Goal: Task Accomplishment & Management: Use online tool/utility

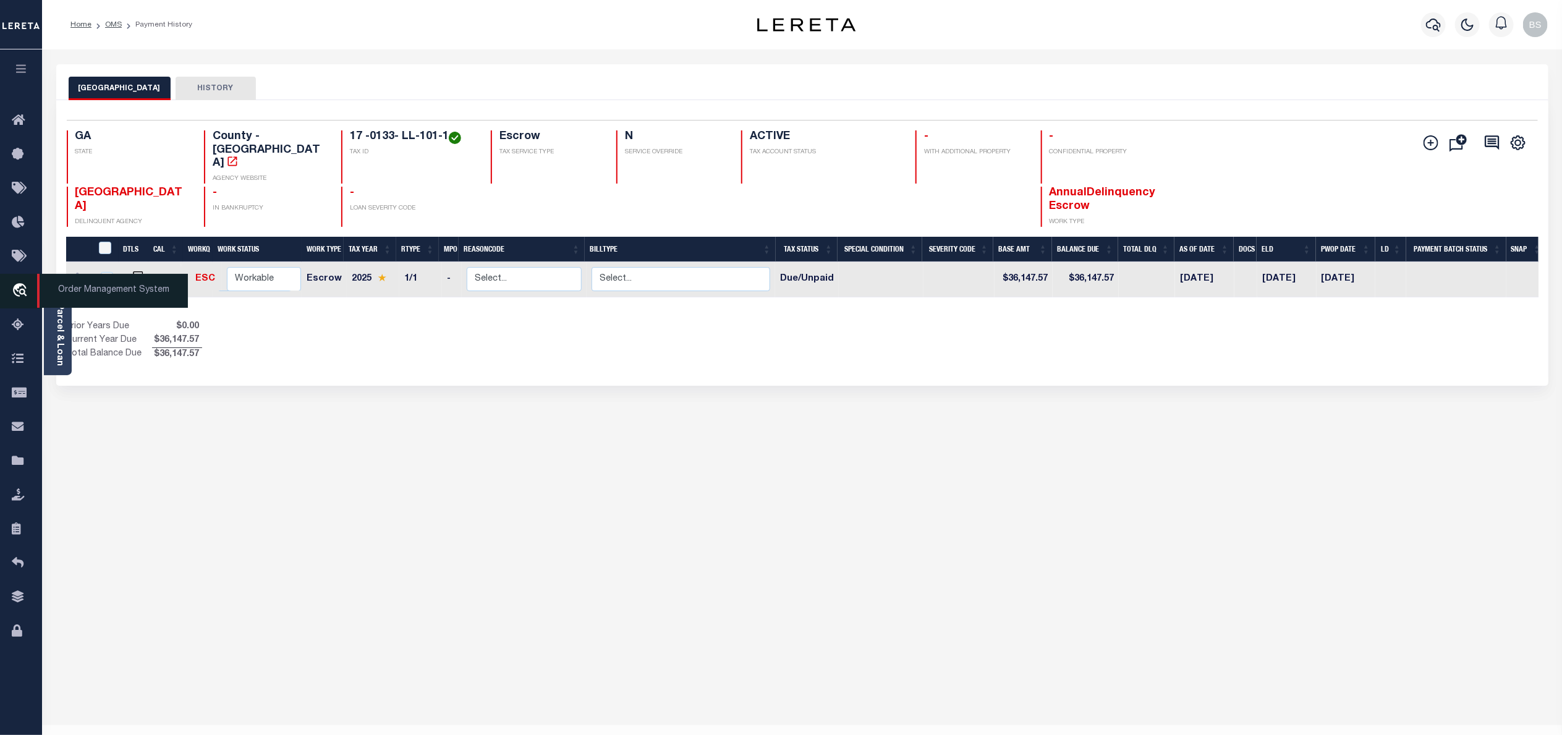
click at [86, 294] on span "Order Management System" at bounding box center [112, 291] width 151 height 34
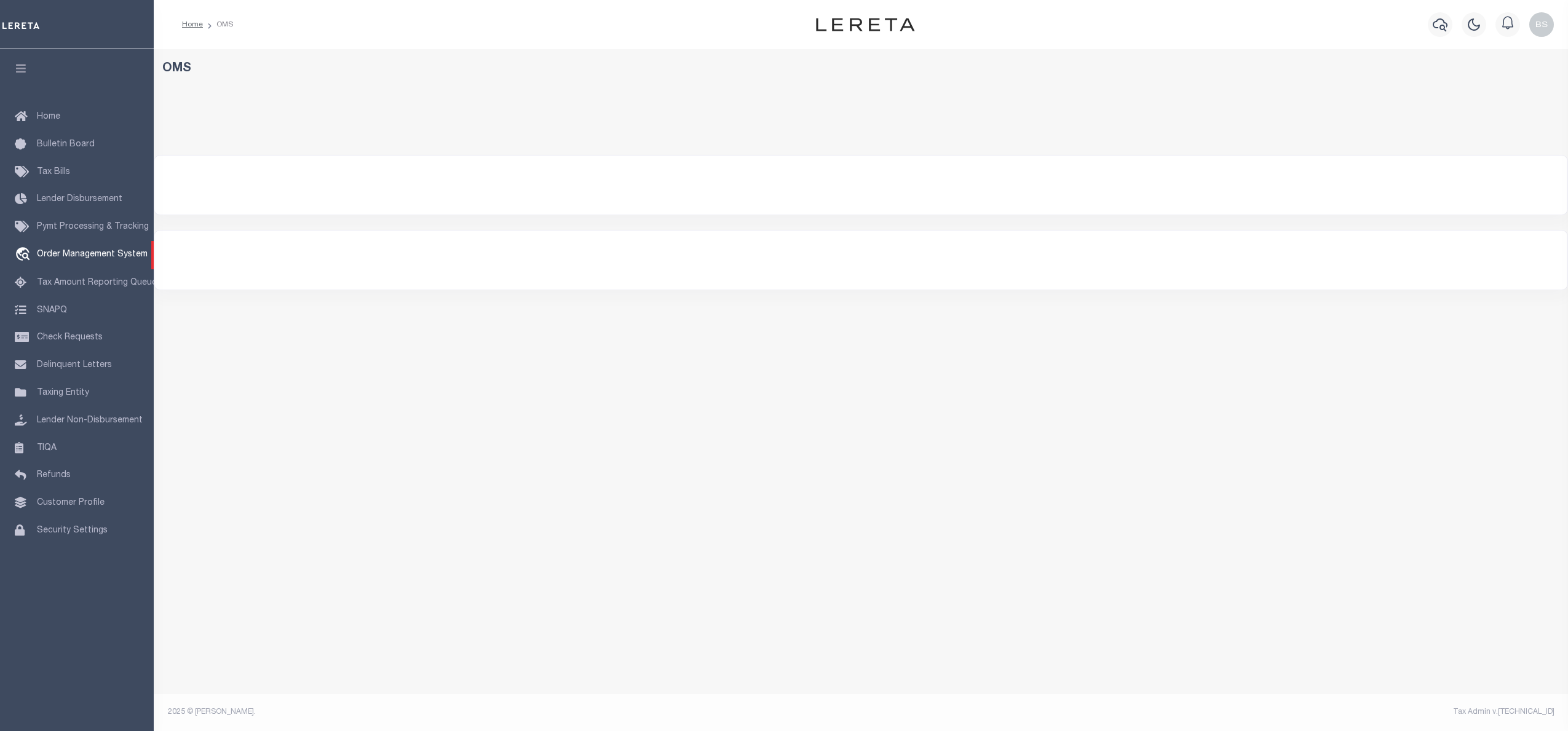
select select "200"
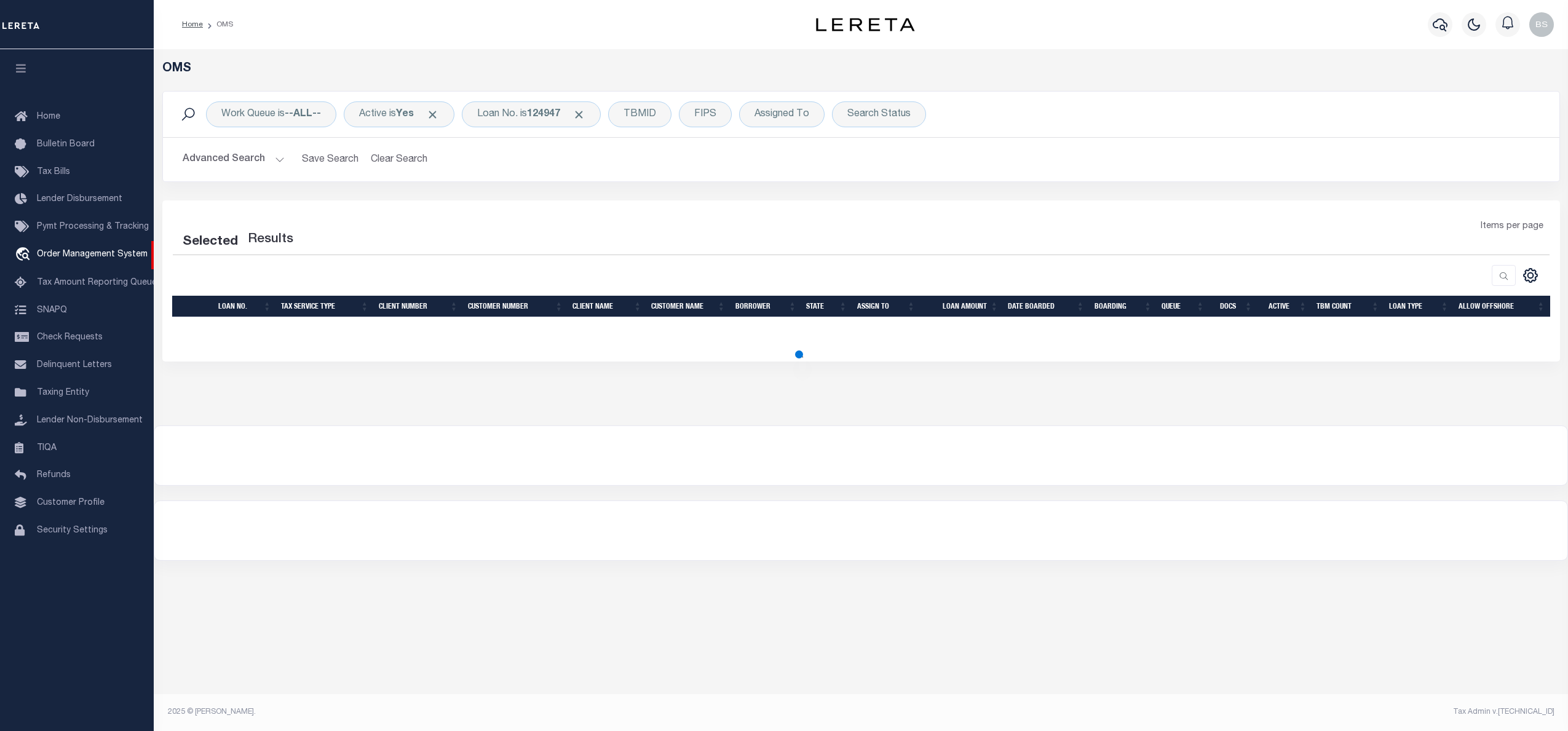
select select "200"
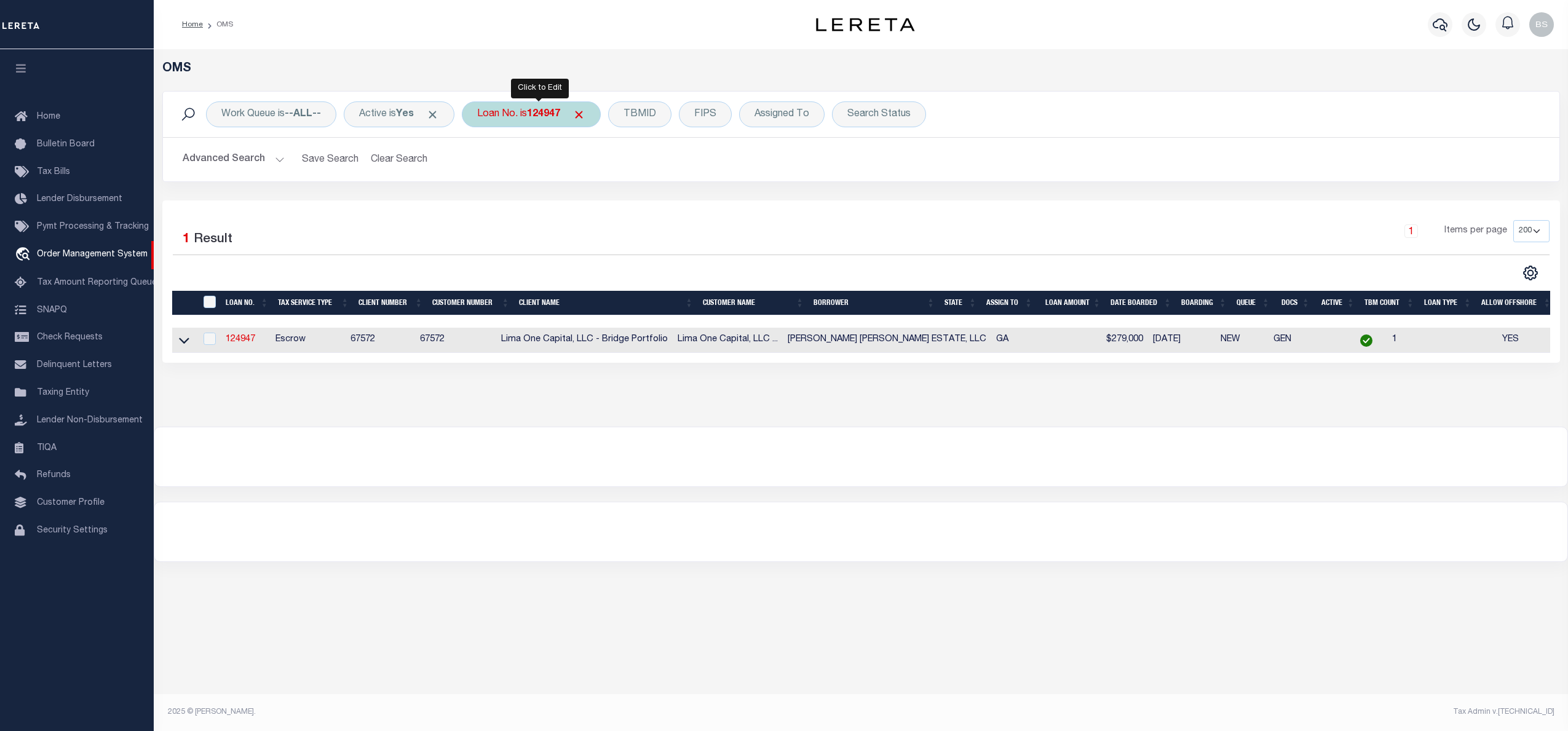
click at [524, 108] on div "Loan No. is 124947" at bounding box center [531, 114] width 139 height 26
type input "10010577"
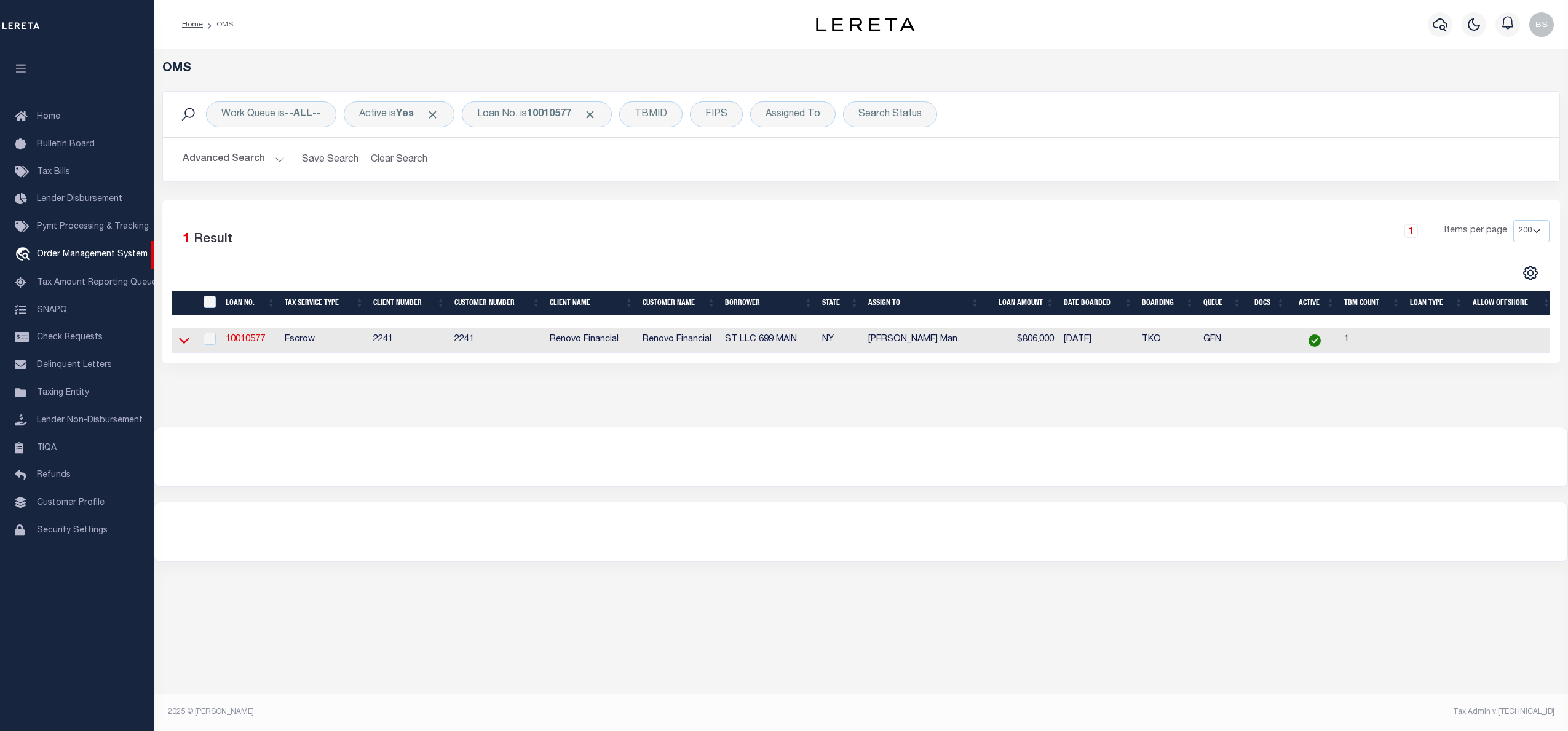
click at [188, 347] on icon at bounding box center [184, 340] width 11 height 13
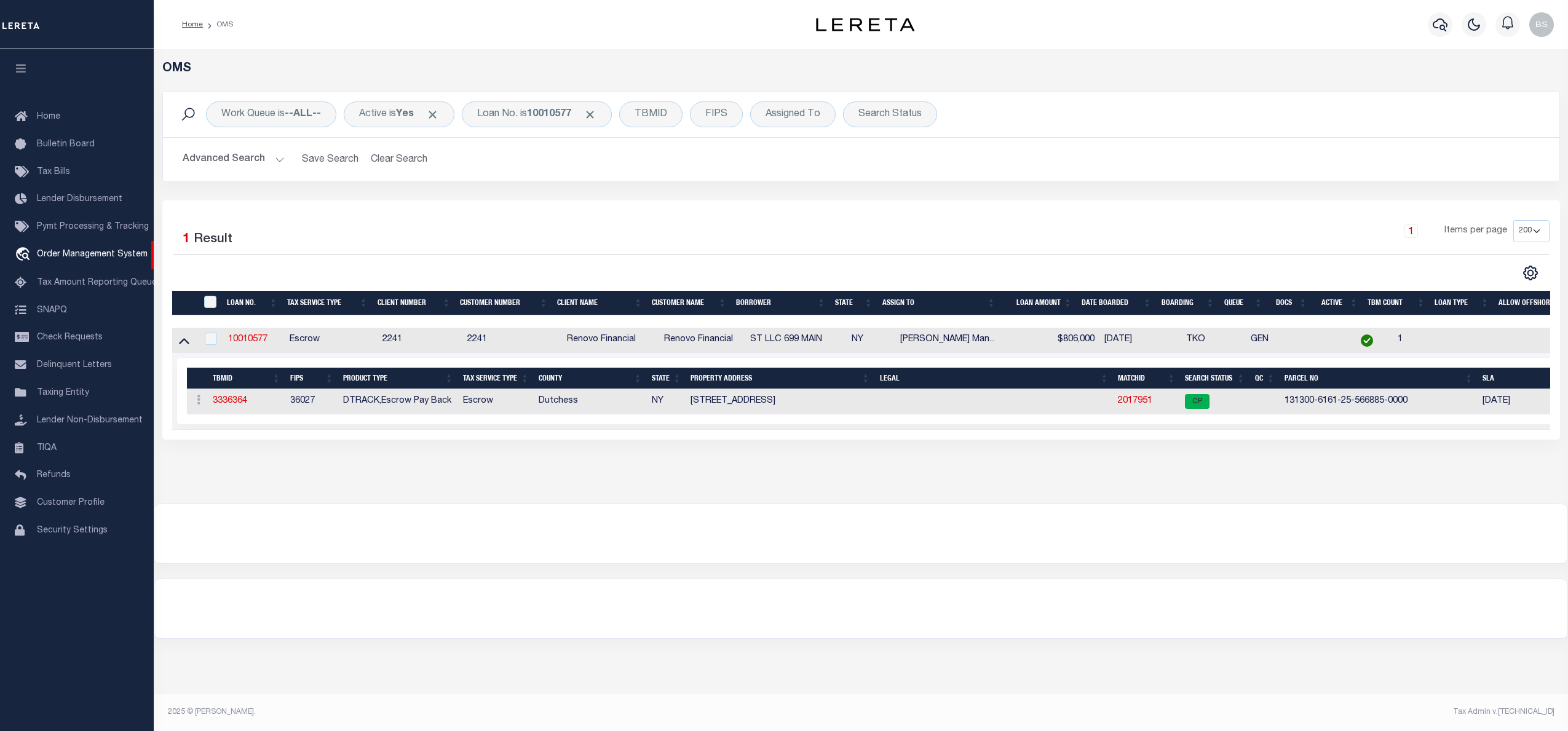
click at [1134, 399] on td "2017951" at bounding box center [1145, 401] width 67 height 25
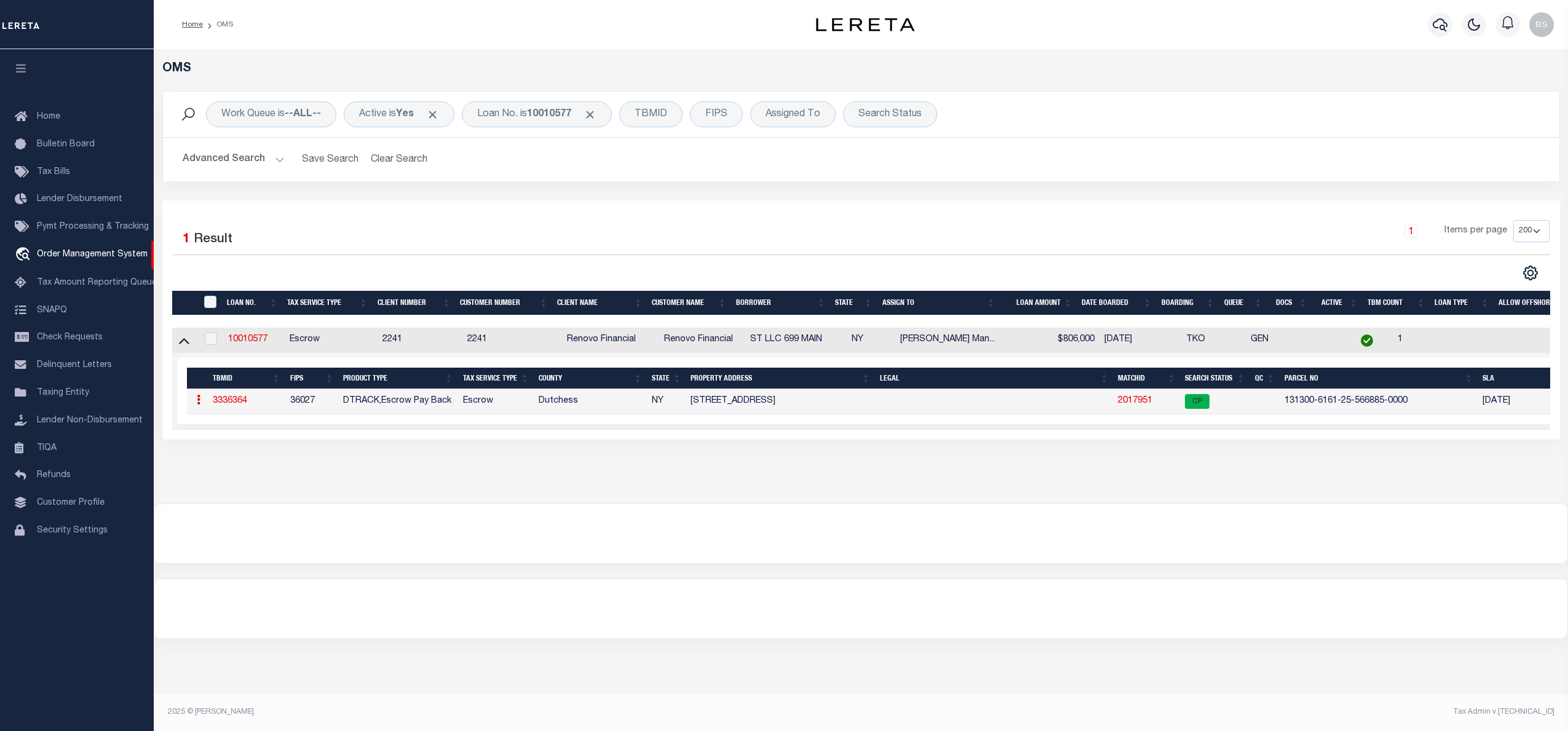
click at [1132, 403] on link "2017951" at bounding box center [1134, 401] width 35 height 9
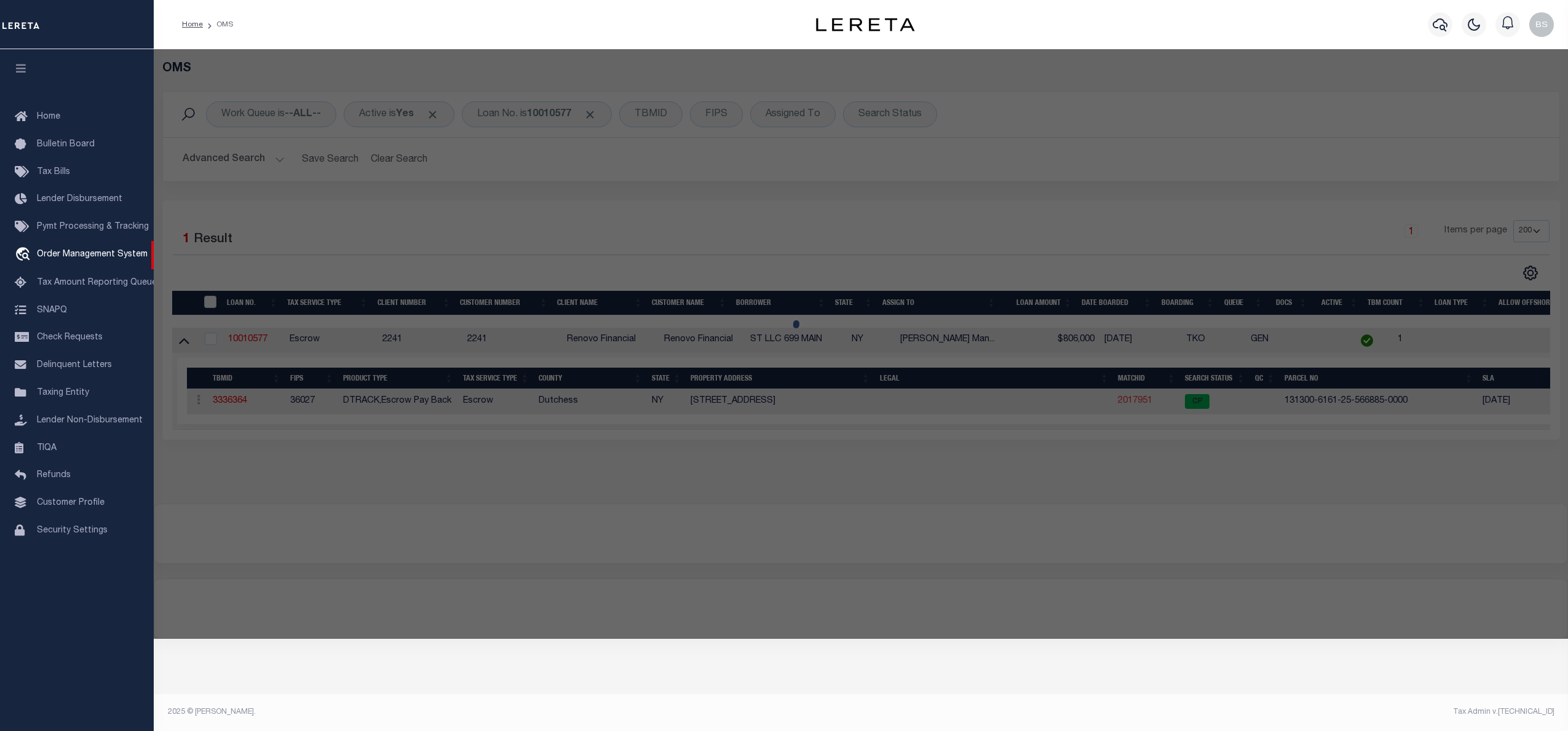
checkbox input "false"
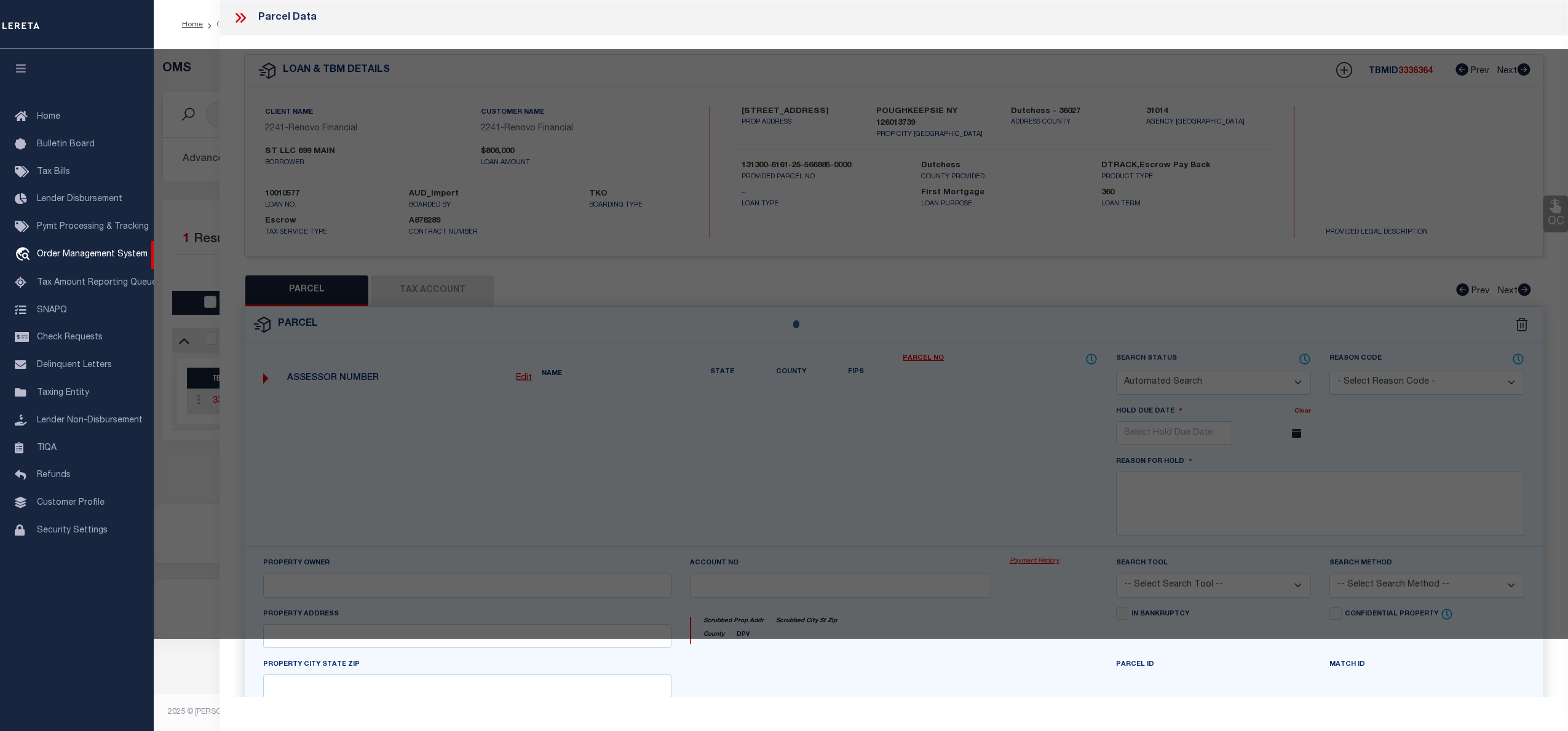
select select "CP"
type input "699 MAIN ST LLC"
select select "AGW"
select select
type input "699 MAIN ST"
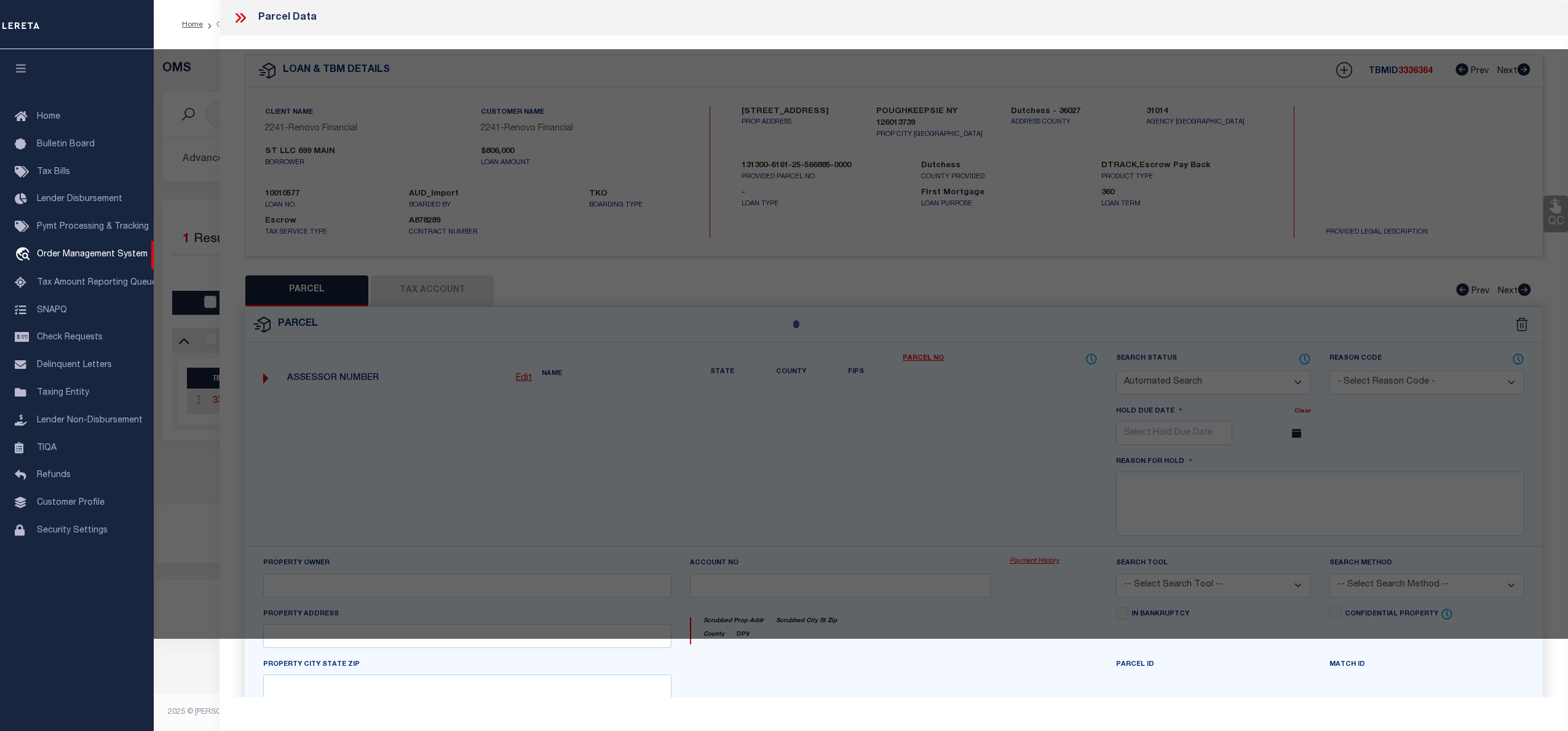
checkbox input "false"
type input "POUGHKEEPSIE NY 12601"
type textarea "0.19 acres"
type textarea "Completed based on given suggested parcel."
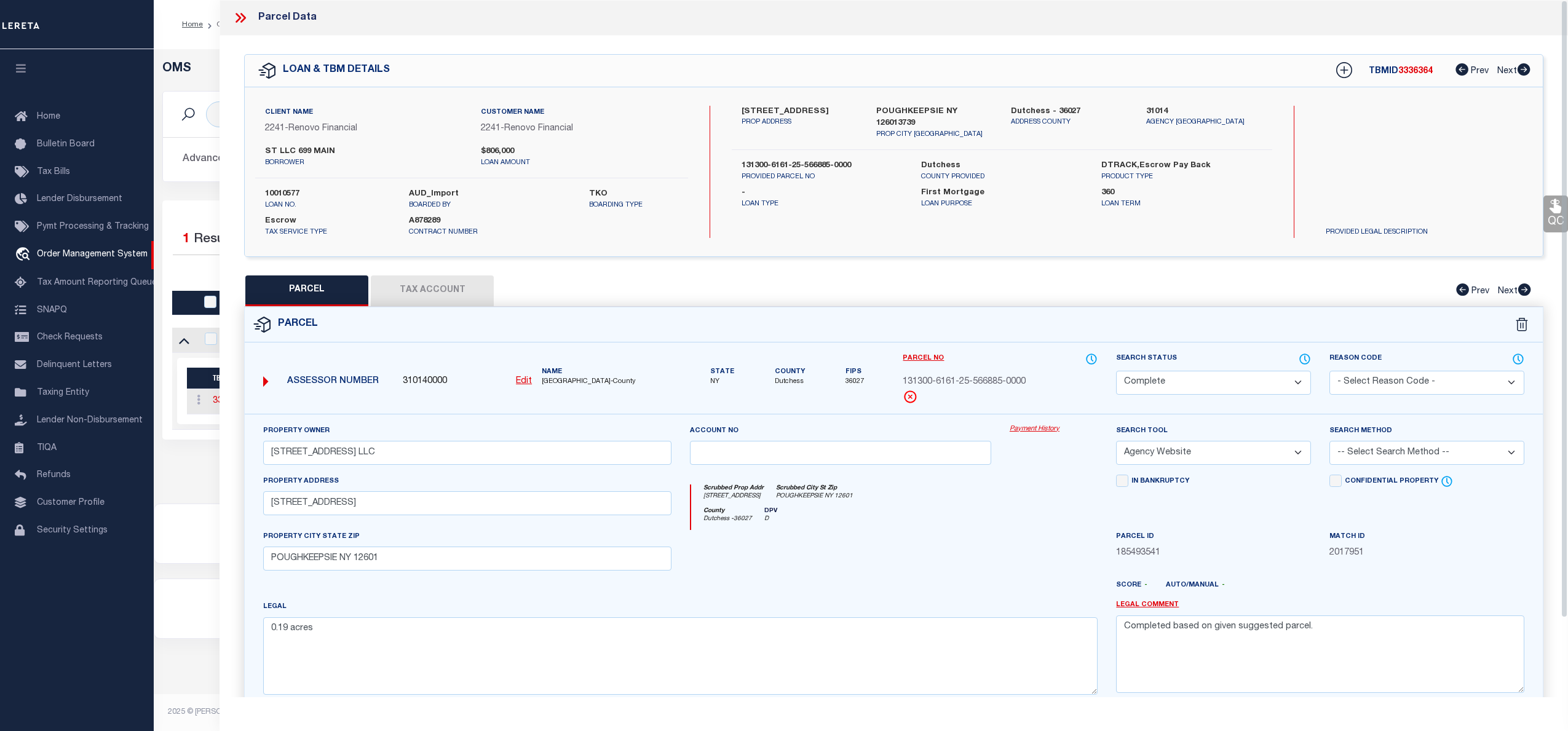
click at [1029, 431] on link "Payment History" at bounding box center [1053, 430] width 87 height 11
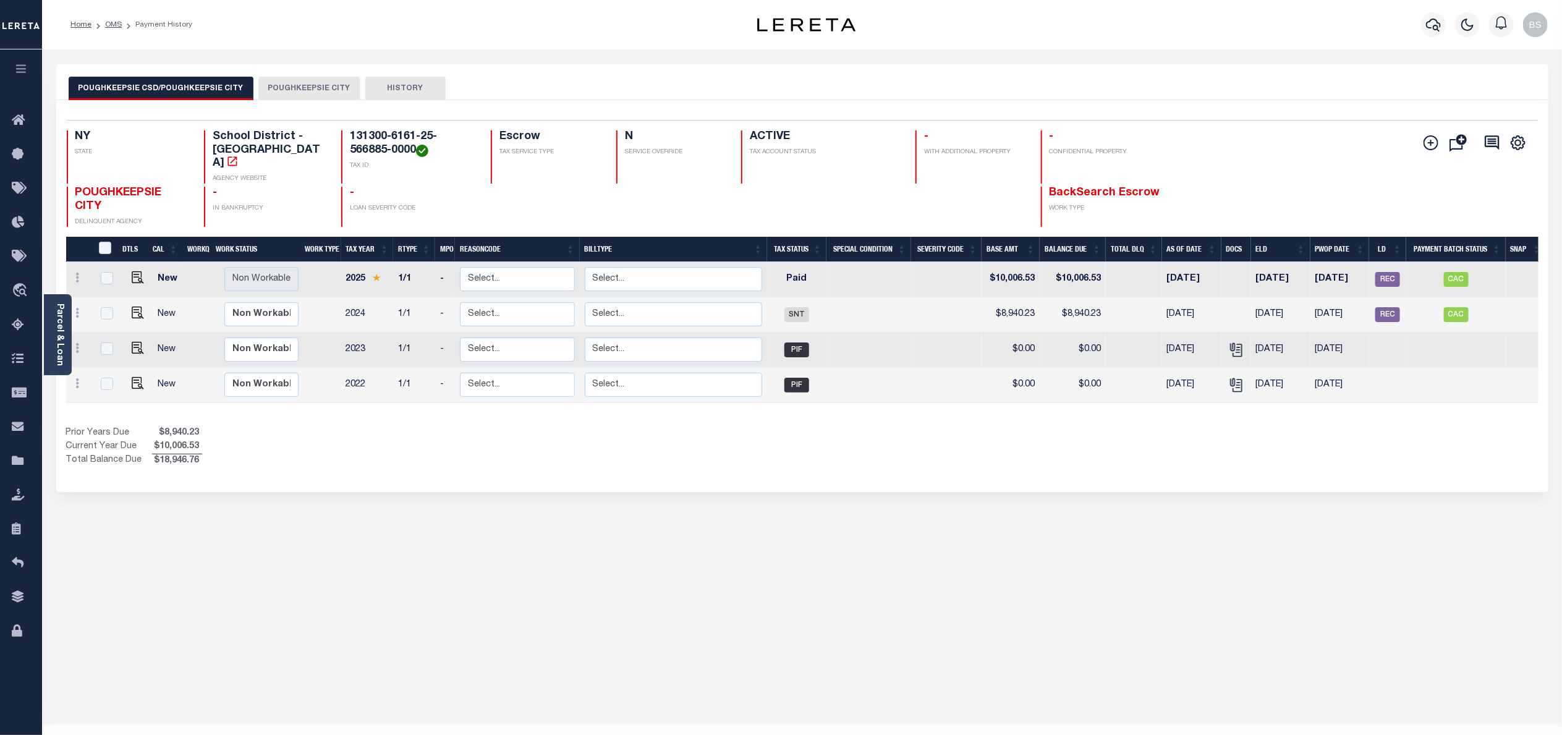
click at [307, 87] on button "POUGHKEEPSIE CITY" at bounding box center [309, 88] width 102 height 23
